Goal: Information Seeking & Learning: Learn about a topic

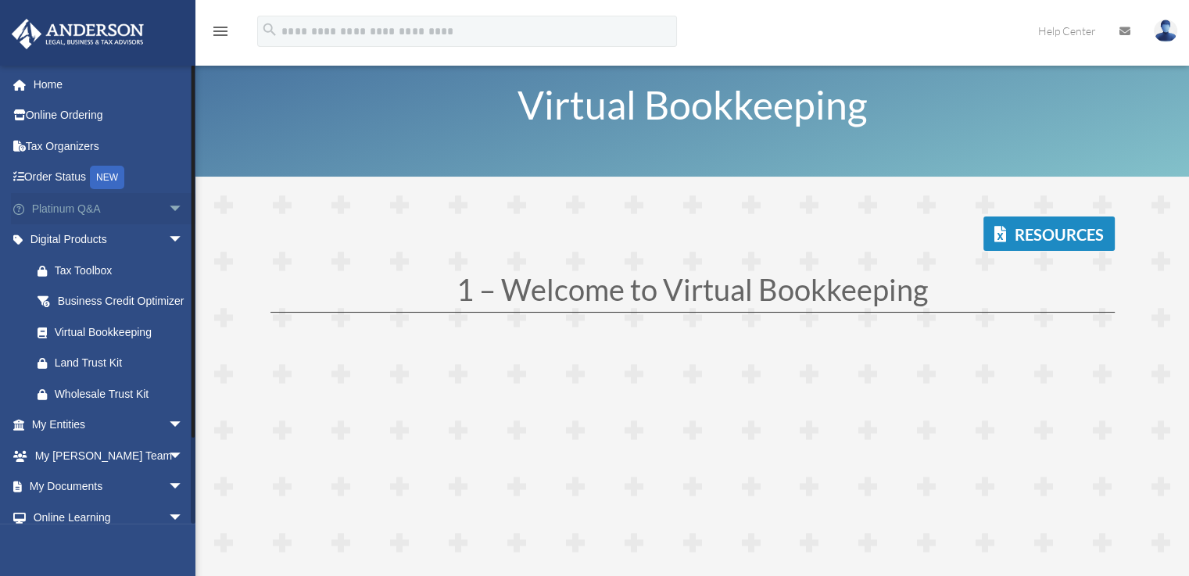
click at [81, 206] on link "Platinum Q&A arrow_drop_down" at bounding box center [109, 208] width 196 height 31
click at [168, 206] on span "arrow_drop_down" at bounding box center [183, 209] width 31 height 32
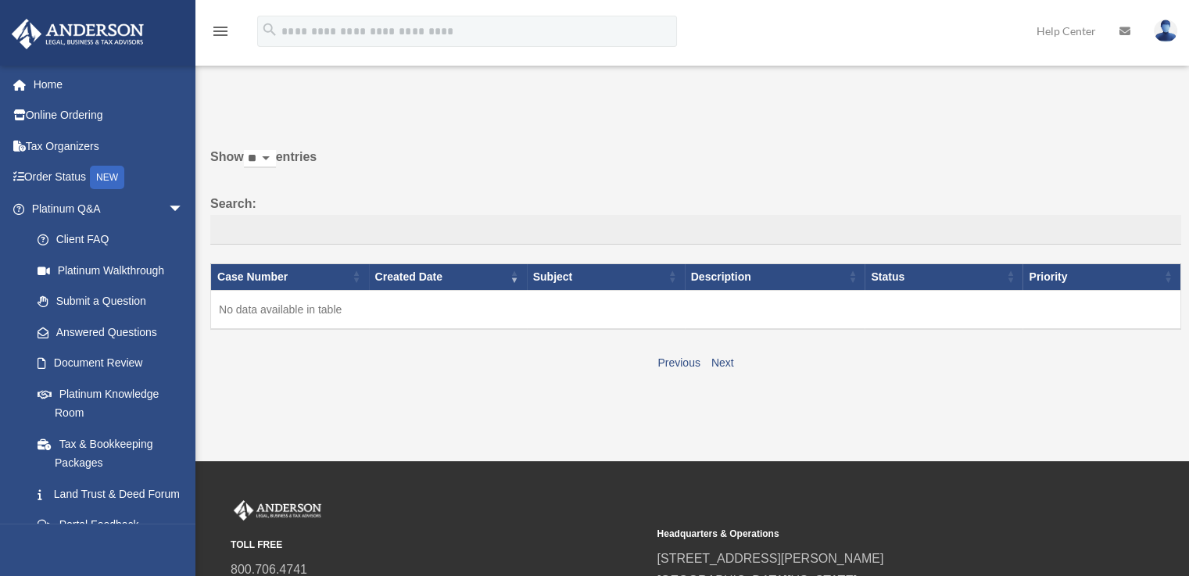
click at [98, 238] on link "Client FAQ" at bounding box center [110, 239] width 177 height 31
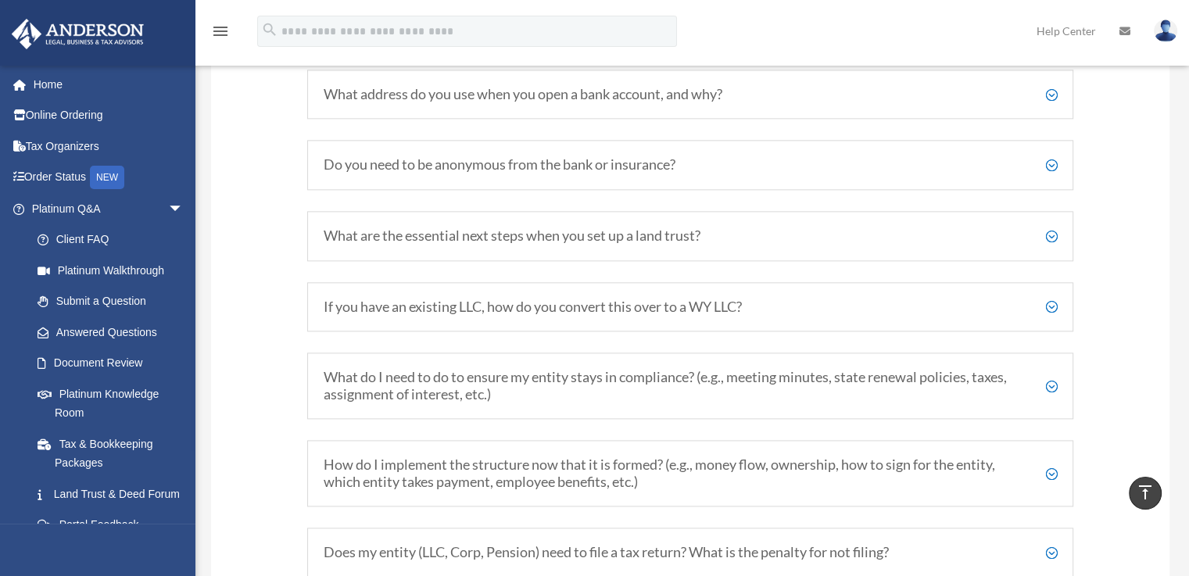
scroll to position [1993, 0]
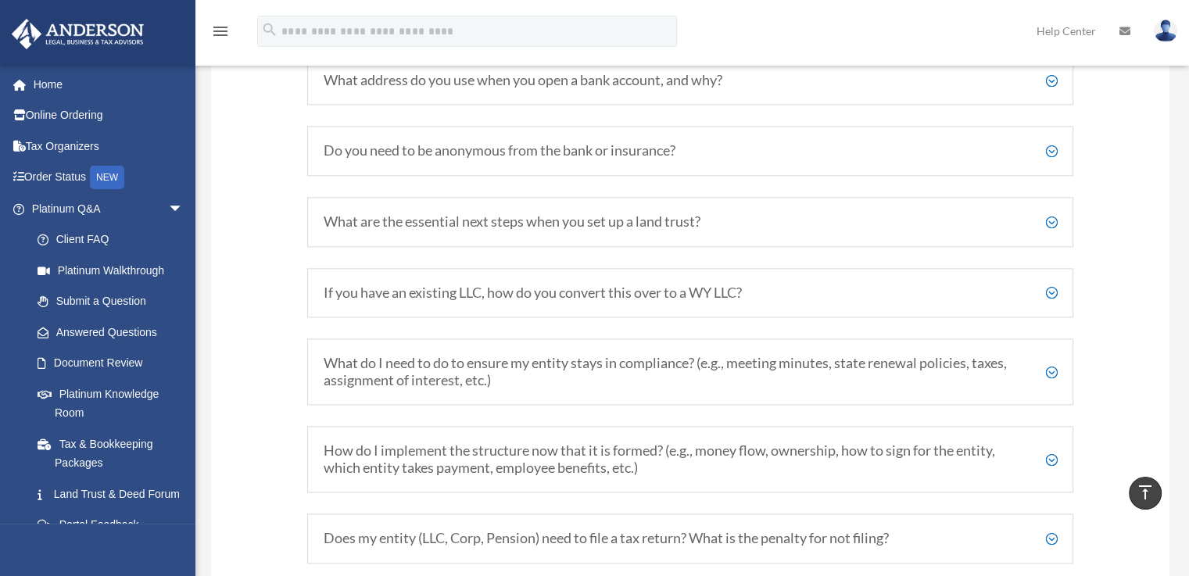
click at [1049, 231] on h5 "What are the essential next steps when you set up a land trust?" at bounding box center [691, 221] width 734 height 17
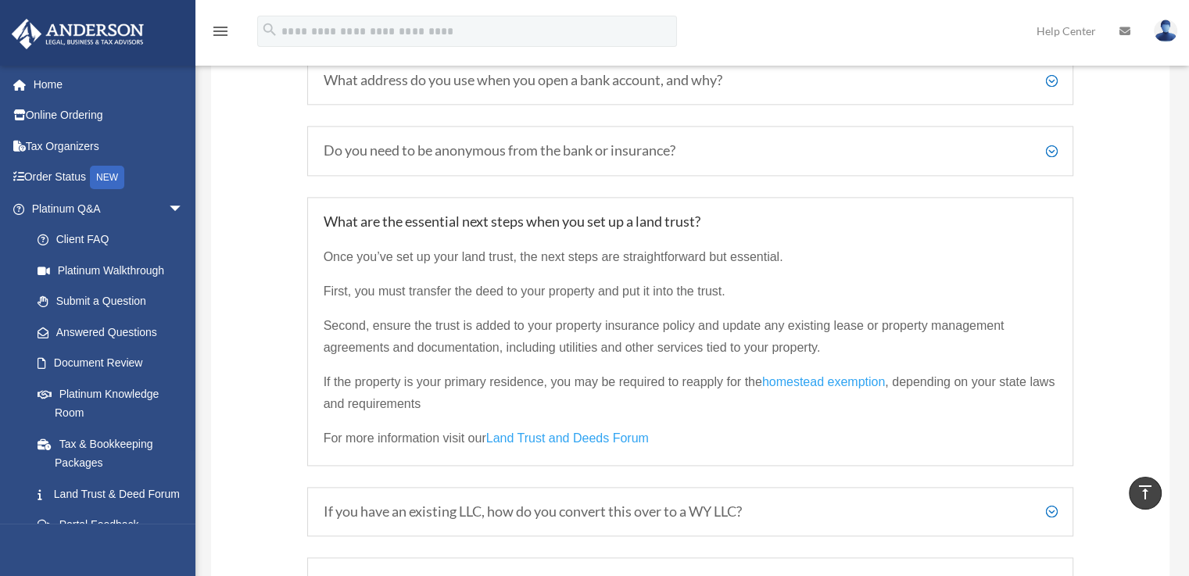
click at [627, 388] on span "If the property is your primary residence, you may be required to reapply for t…" at bounding box center [543, 381] width 438 height 13
